Goal: Browse casually

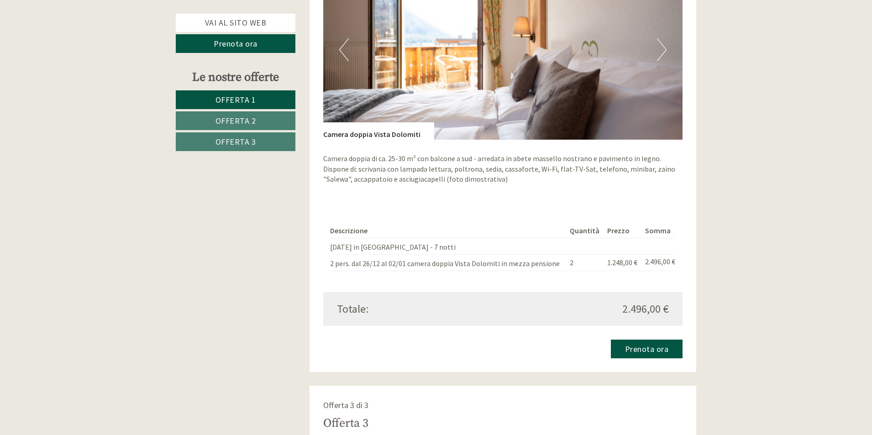
scroll to position [1415, 0]
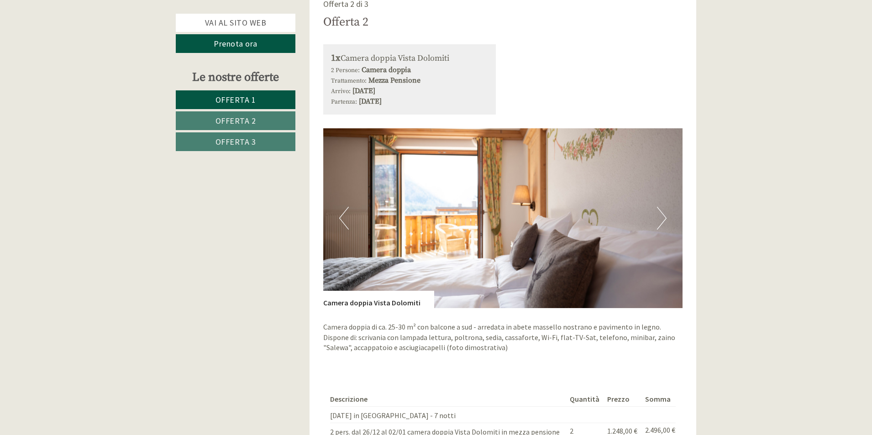
click at [666, 207] on button "Next" at bounding box center [662, 218] width 10 height 23
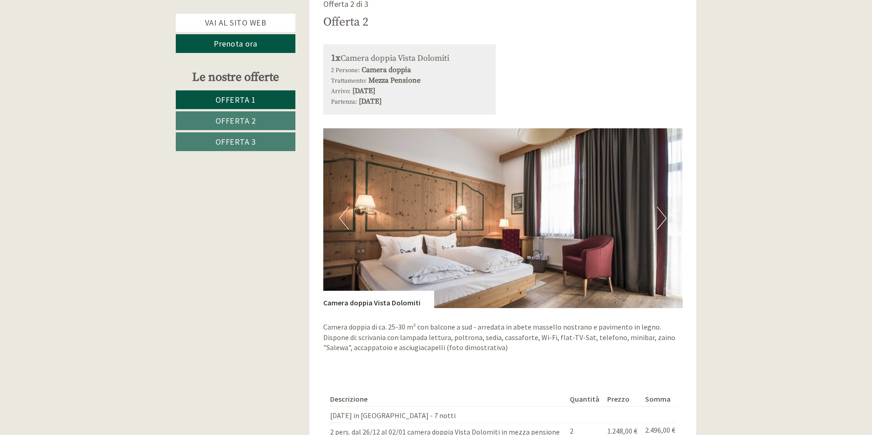
click at [666, 207] on button "Next" at bounding box center [662, 218] width 10 height 23
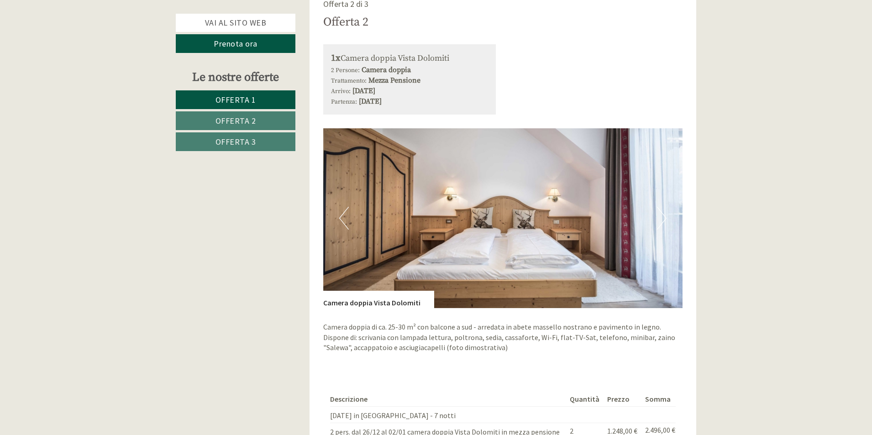
click at [666, 207] on button "Next" at bounding box center [662, 218] width 10 height 23
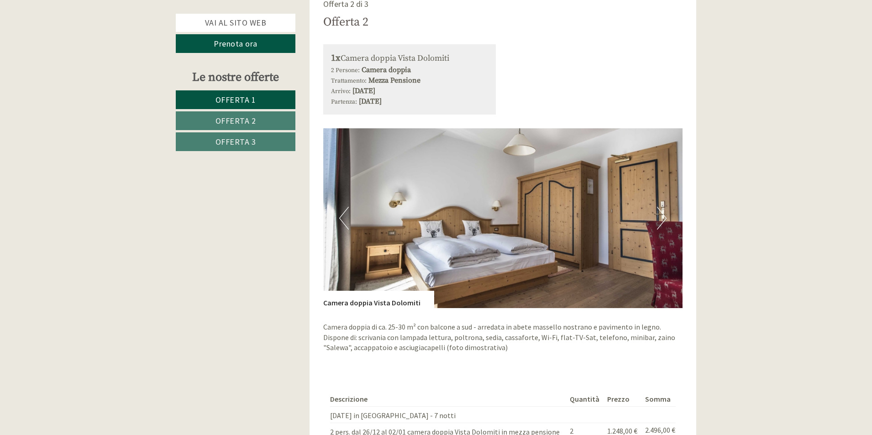
click at [666, 207] on button "Next" at bounding box center [662, 218] width 10 height 23
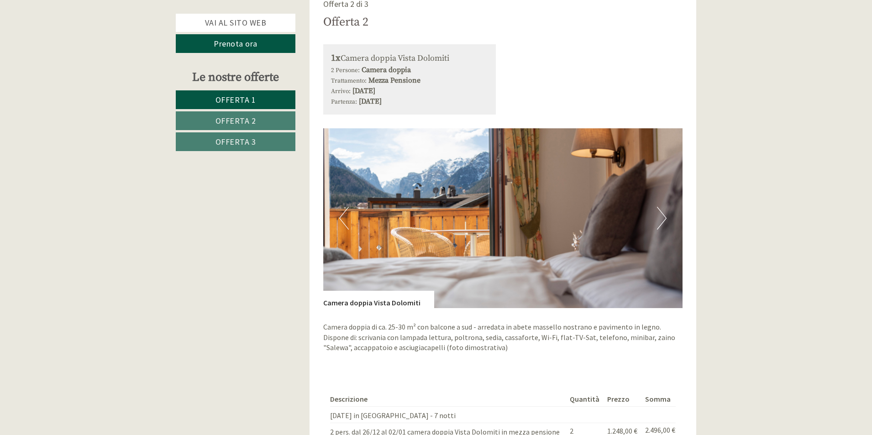
click at [666, 207] on button "Next" at bounding box center [662, 218] width 10 height 23
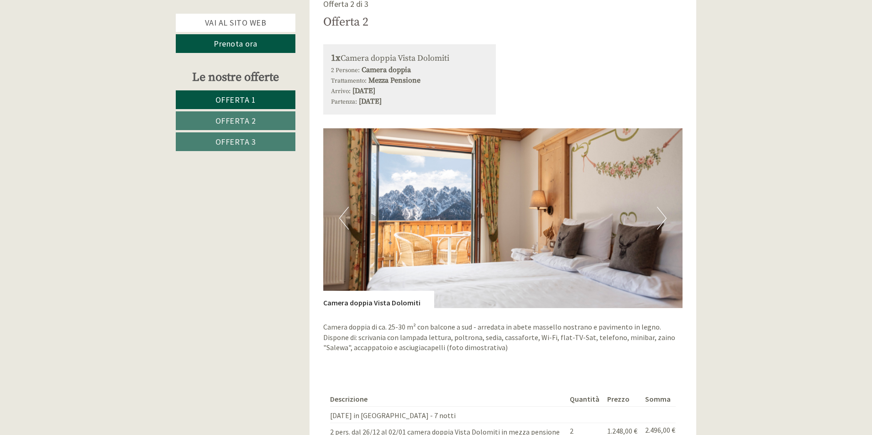
click at [666, 207] on button "Next" at bounding box center [662, 218] width 10 height 23
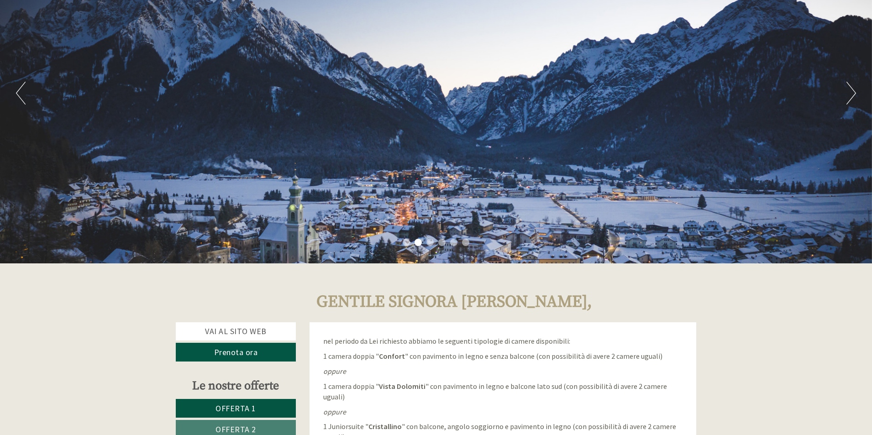
scroll to position [137, 0]
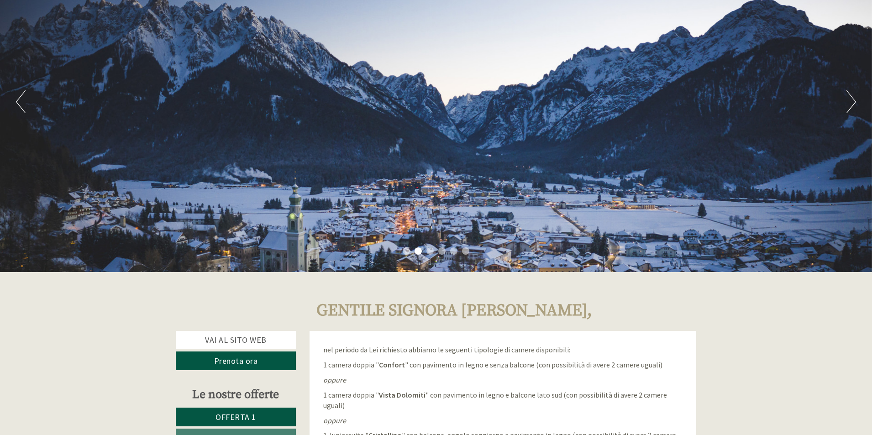
click at [846, 105] on div "Previous Next 1 2 3 4 5 6" at bounding box center [436, 102] width 872 height 341
click at [848, 100] on button "Next" at bounding box center [852, 101] width 10 height 23
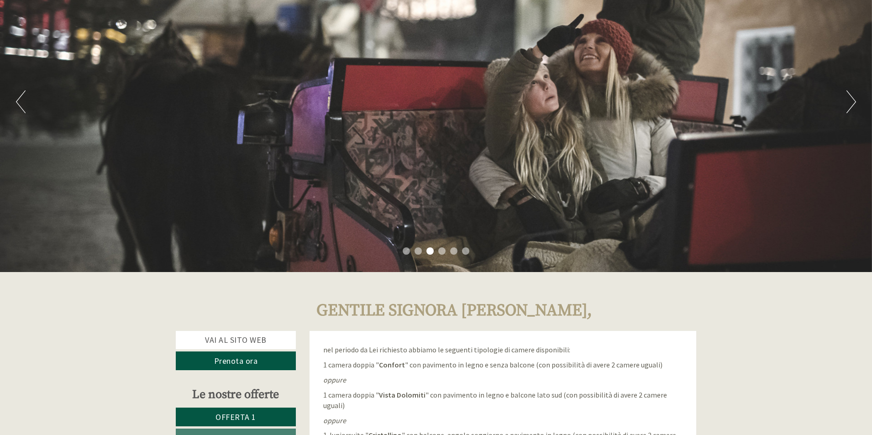
click at [852, 100] on button "Next" at bounding box center [852, 101] width 10 height 23
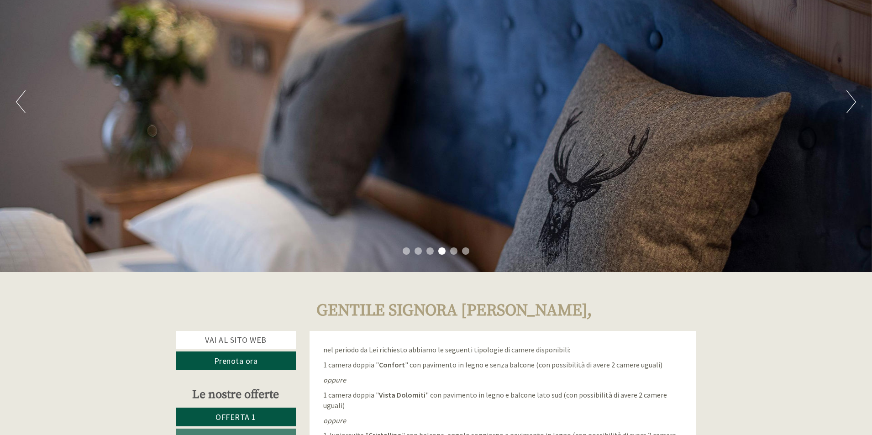
click at [852, 100] on button "Next" at bounding box center [852, 101] width 10 height 23
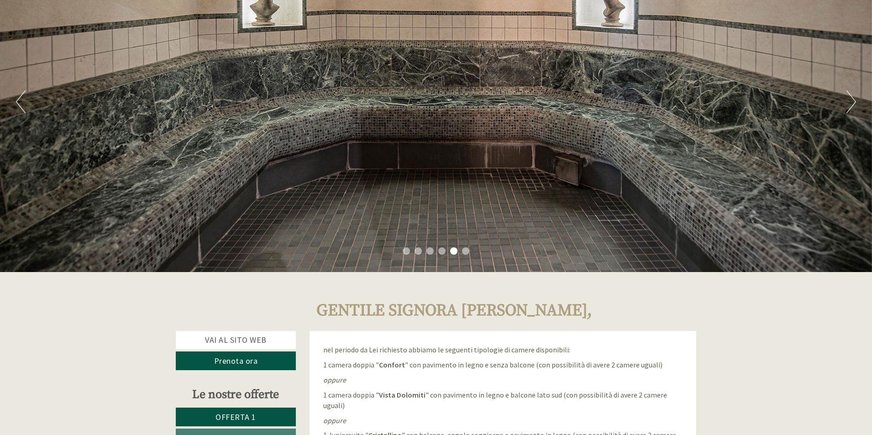
click at [852, 100] on button "Next" at bounding box center [852, 101] width 10 height 23
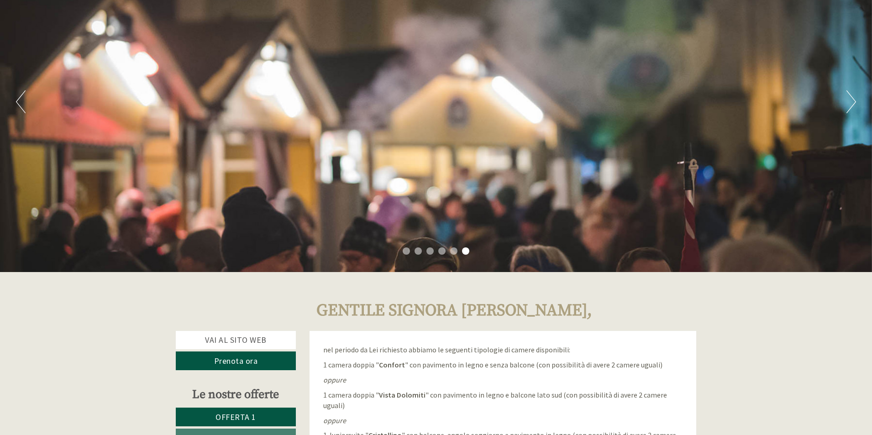
click at [852, 100] on button "Next" at bounding box center [852, 101] width 10 height 23
